Goal: Transaction & Acquisition: Subscribe to service/newsletter

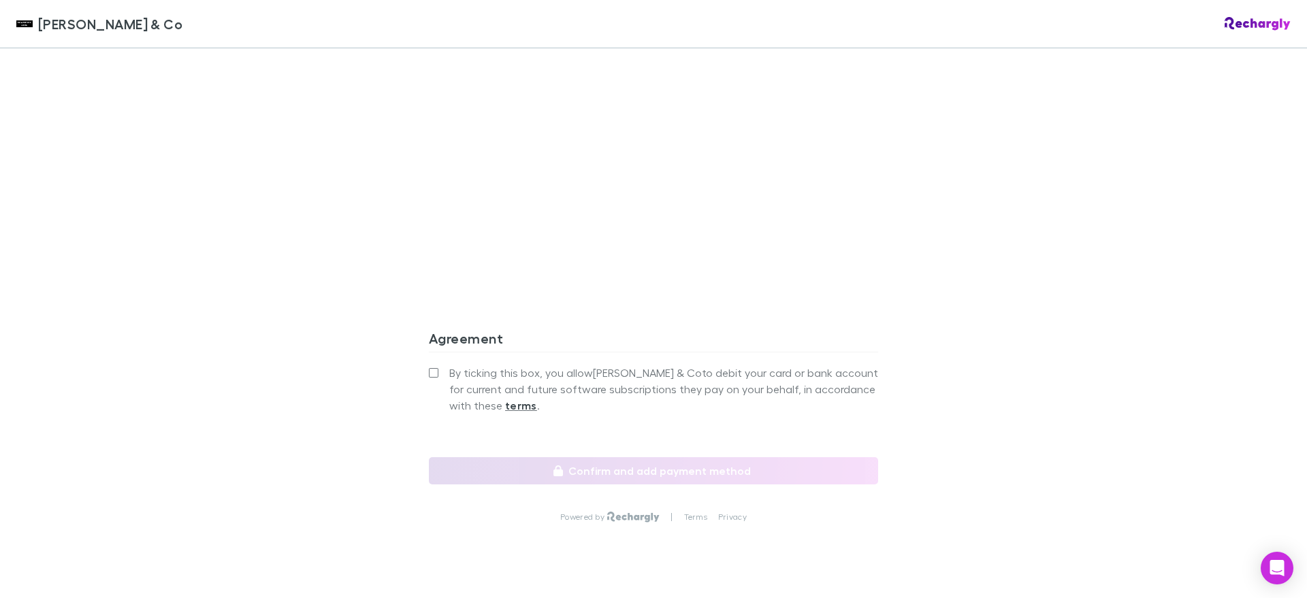
scroll to position [1161, 0]
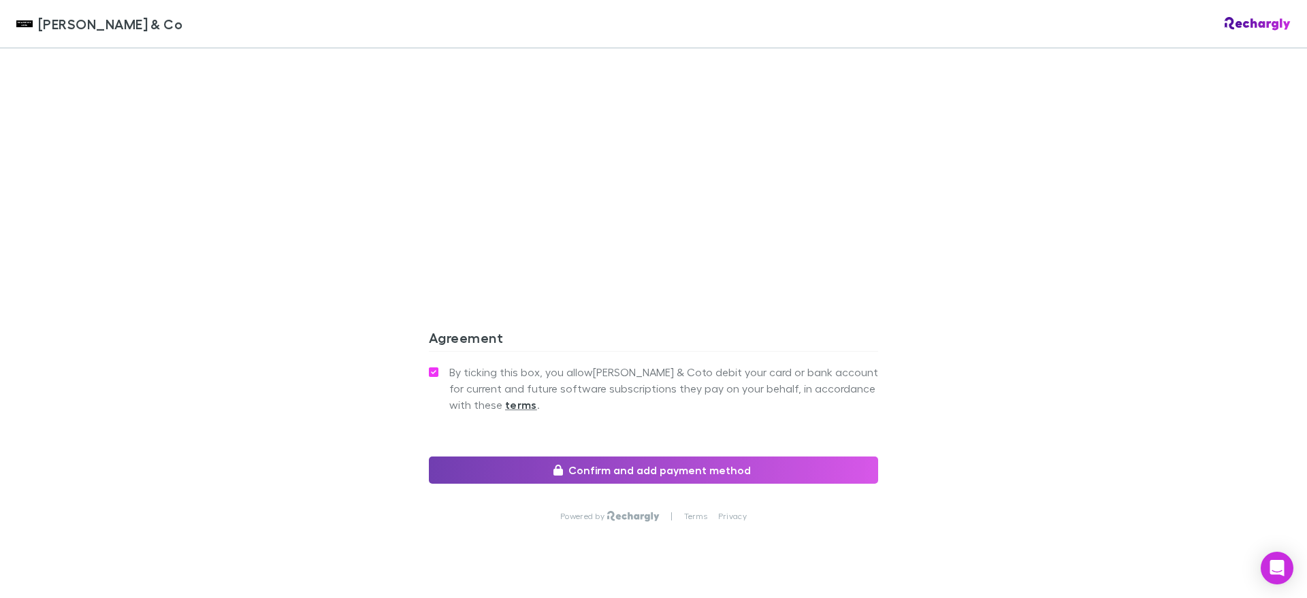
click at [587, 457] on button "Confirm and add payment method" at bounding box center [653, 470] width 449 height 27
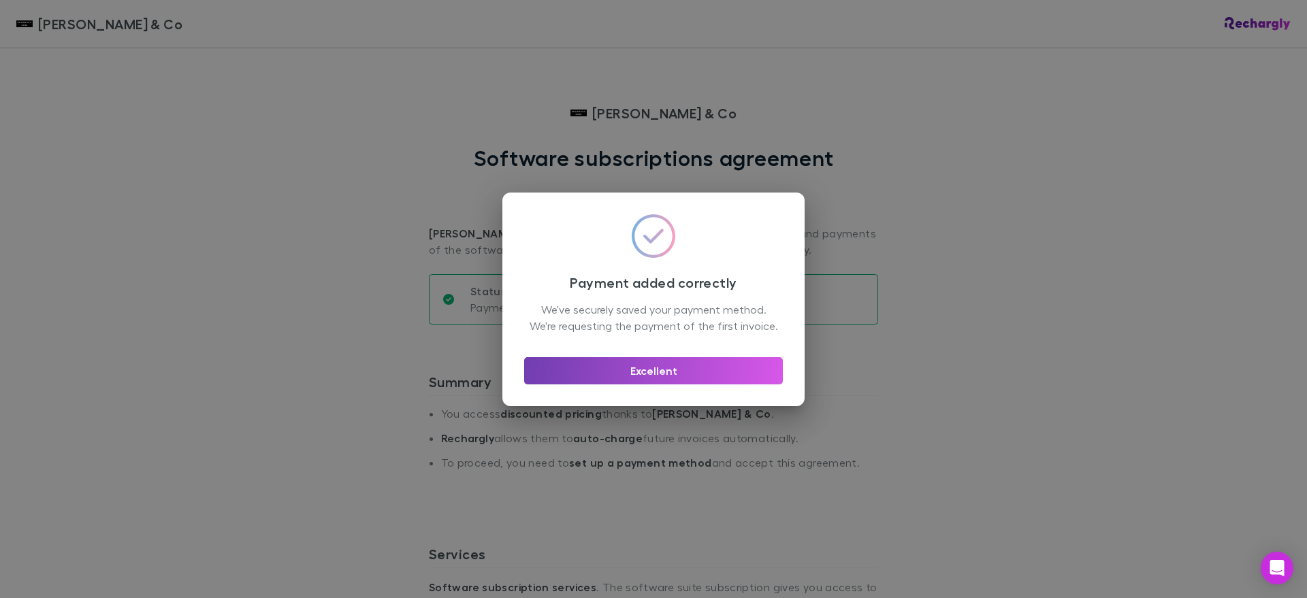
click at [674, 371] on button "Excellent" at bounding box center [653, 370] width 259 height 27
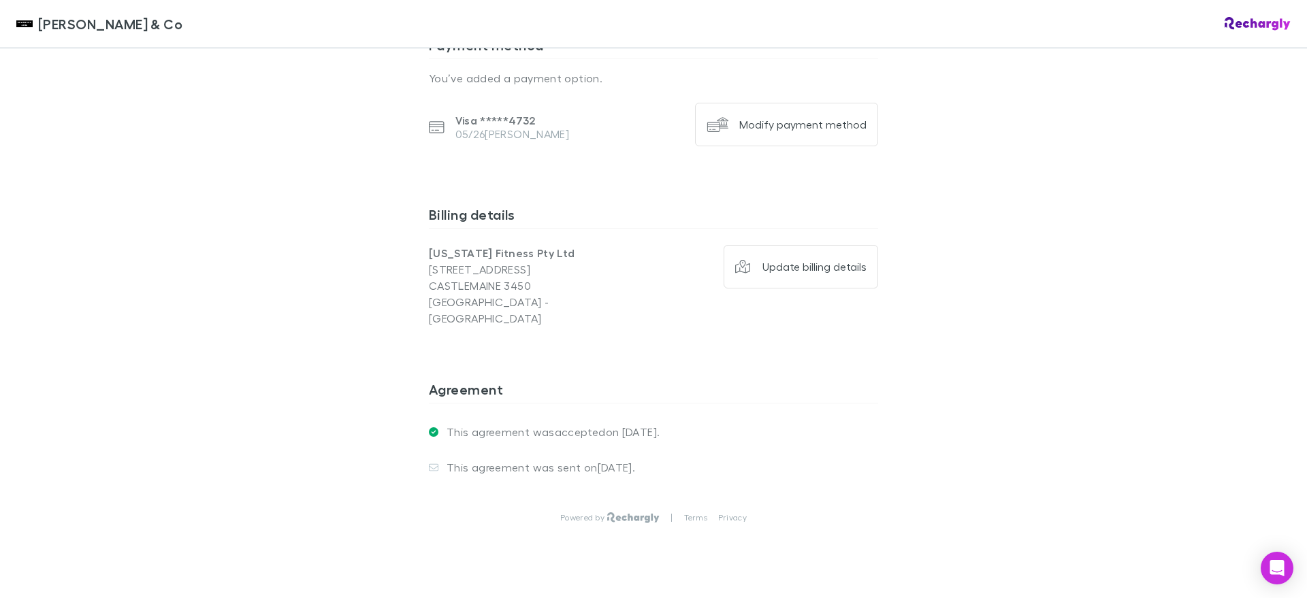
scroll to position [950, 0]
